Goal: Task Accomplishment & Management: Complete application form

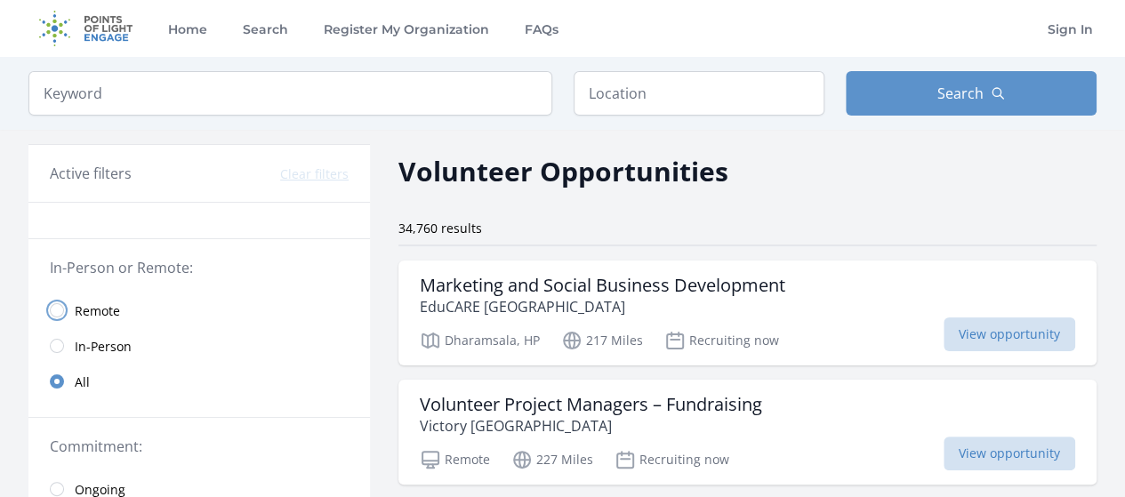
click at [55, 312] on input "radio" at bounding box center [57, 310] width 14 height 14
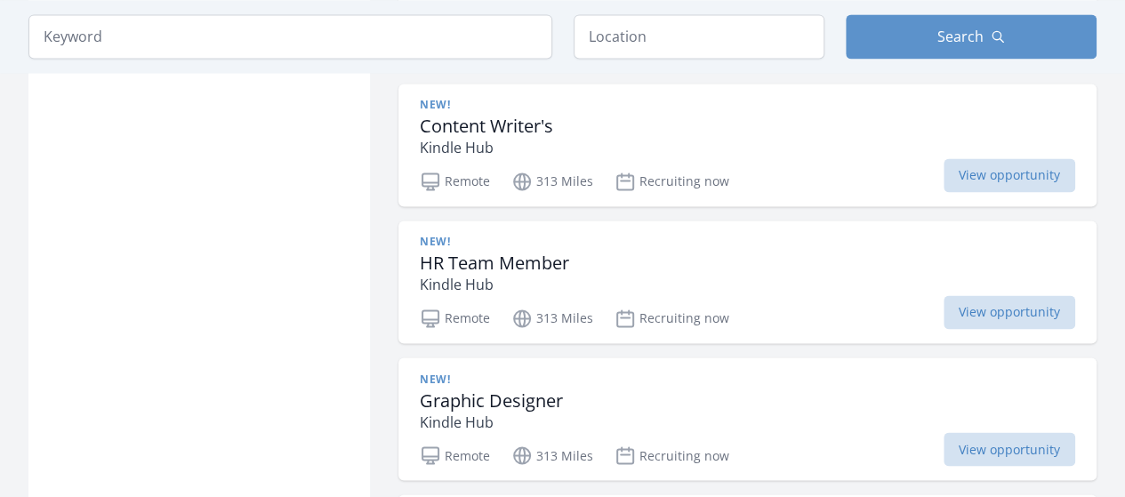
scroll to position [1350, 0]
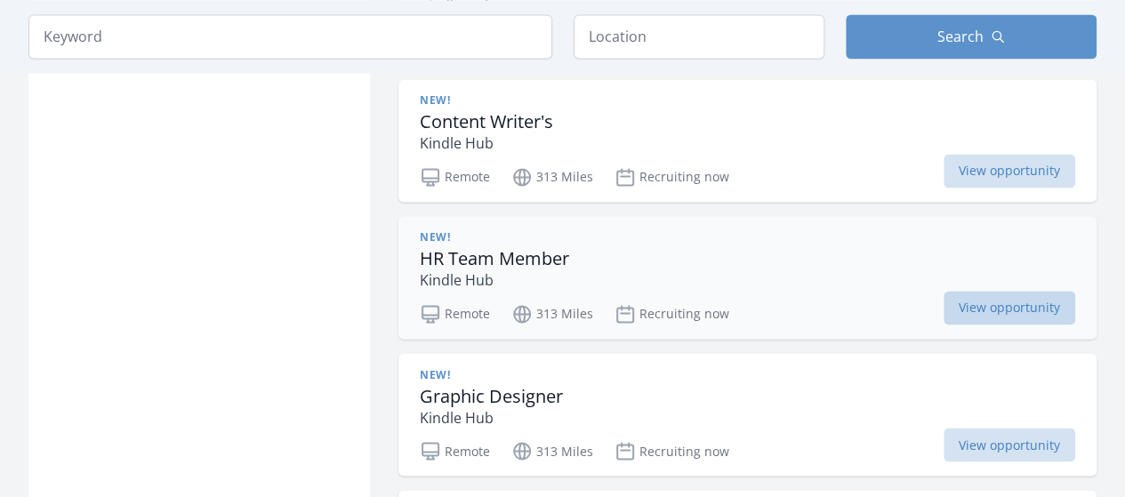
click at [970, 291] on span "View opportunity" at bounding box center [1010, 308] width 132 height 34
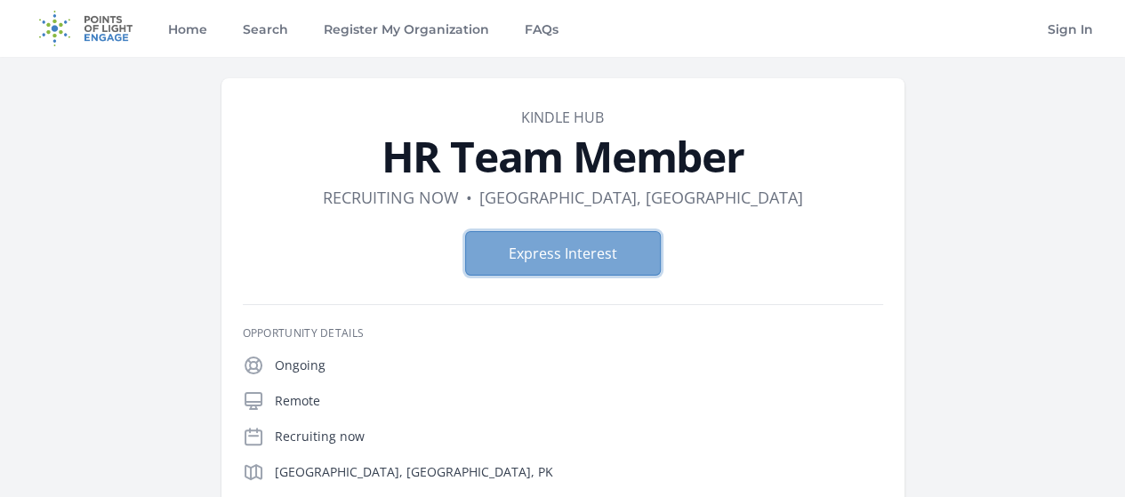
click at [591, 262] on button "Express Interest" at bounding box center [563, 253] width 196 height 44
